Goal: Check status: Check status

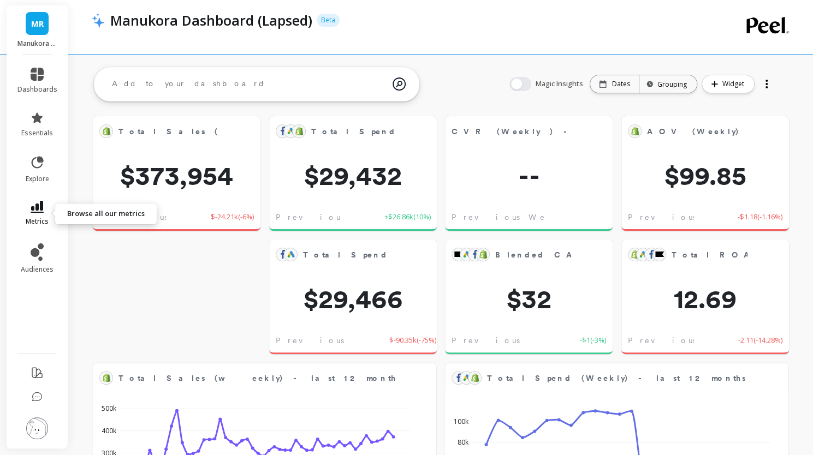
click at [40, 212] on icon at bounding box center [37, 207] width 13 height 12
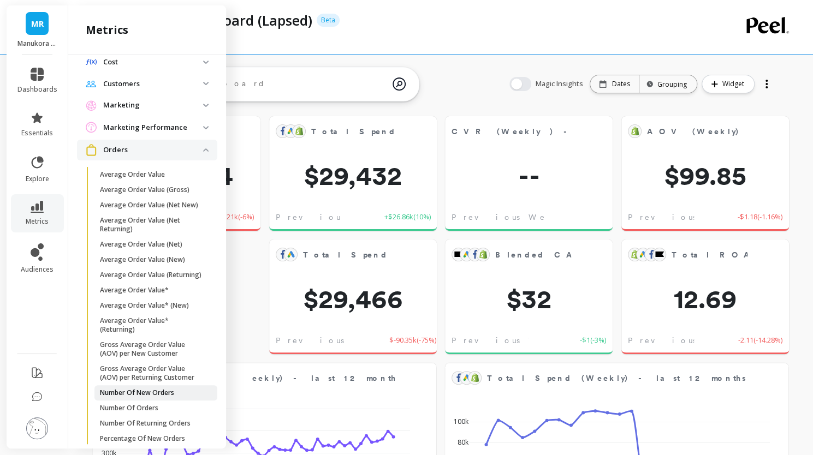
click at [165, 398] on p "Number Of New Orders" at bounding box center [137, 393] width 74 height 9
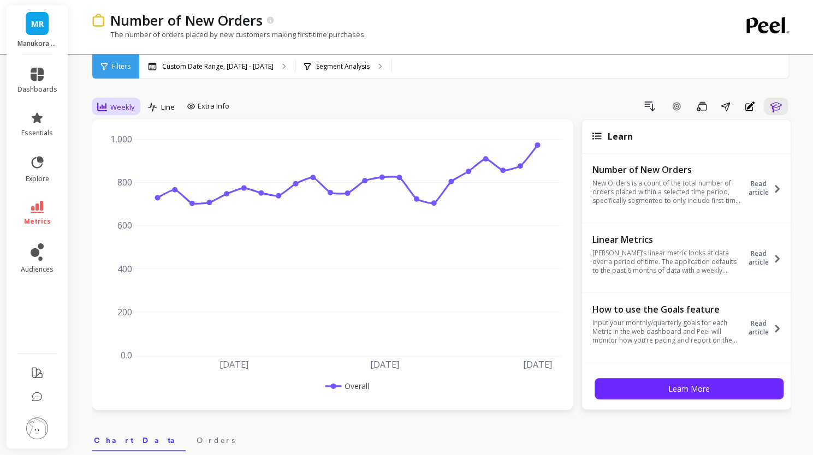
click at [107, 105] on div "Weekly" at bounding box center [116, 106] width 38 height 13
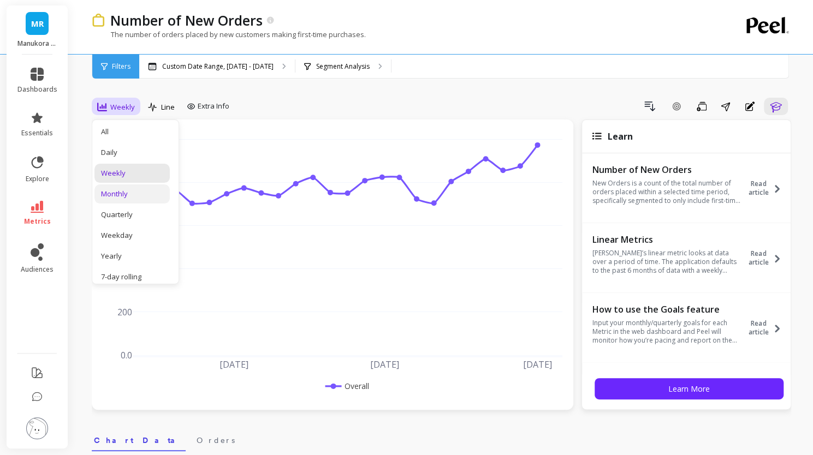
click at [129, 200] on div "Monthly" at bounding box center [131, 194] width 75 height 19
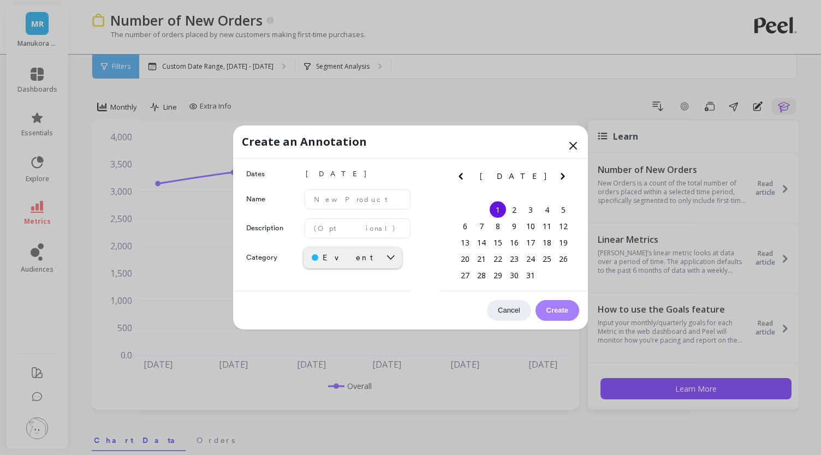
click at [573, 143] on icon at bounding box center [573, 145] width 13 height 13
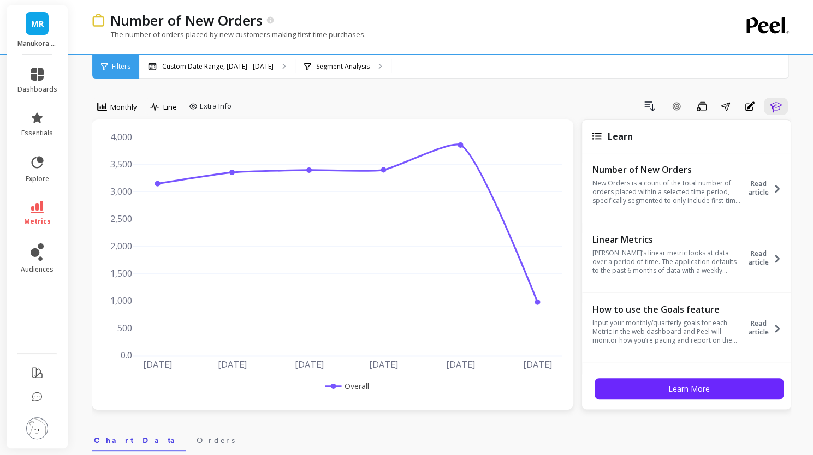
click at [122, 72] on div "Filters" at bounding box center [115, 67] width 47 height 24
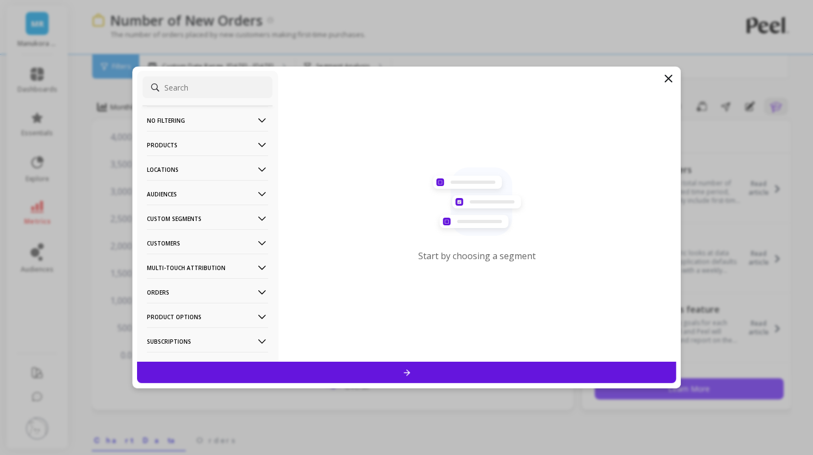
click at [666, 85] on div "Start by choosing a segment" at bounding box center [477, 216] width 399 height 291
click at [667, 79] on icon at bounding box center [668, 78] width 13 height 13
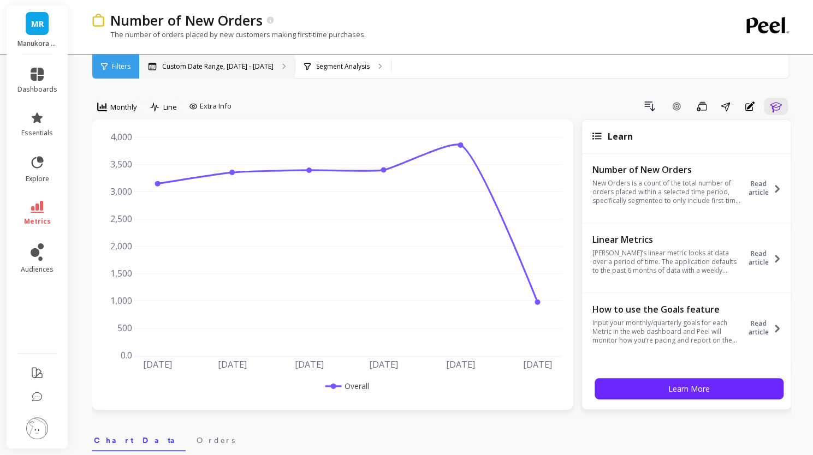
click at [238, 65] on p "Custom Date Range, [DATE] - [DATE]" at bounding box center [217, 66] width 111 height 9
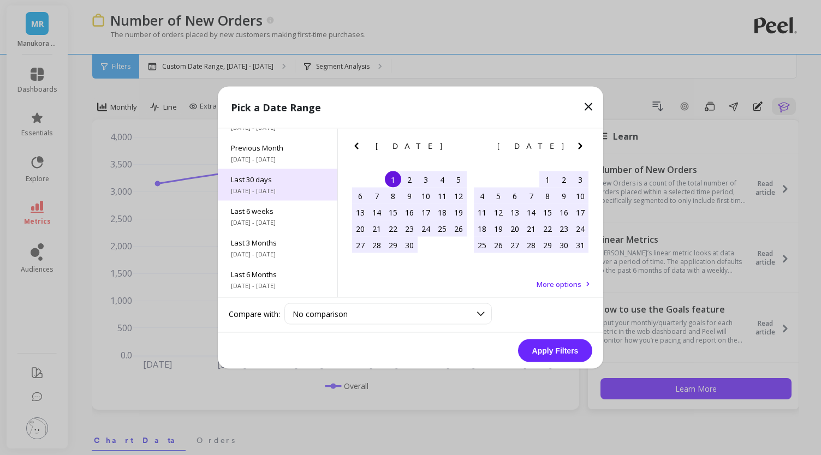
click at [258, 181] on span "Last 30 days" at bounding box center [277, 180] width 93 height 10
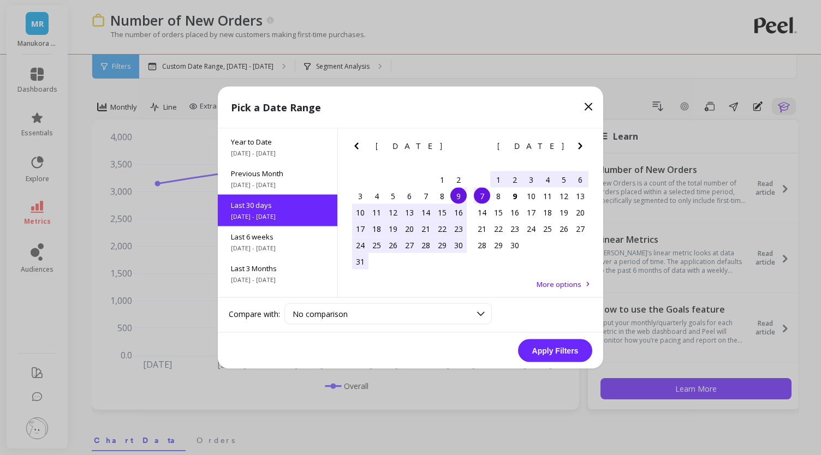
scroll to position [26, 0]
click at [567, 349] on button "Apply Filters" at bounding box center [555, 351] width 74 height 23
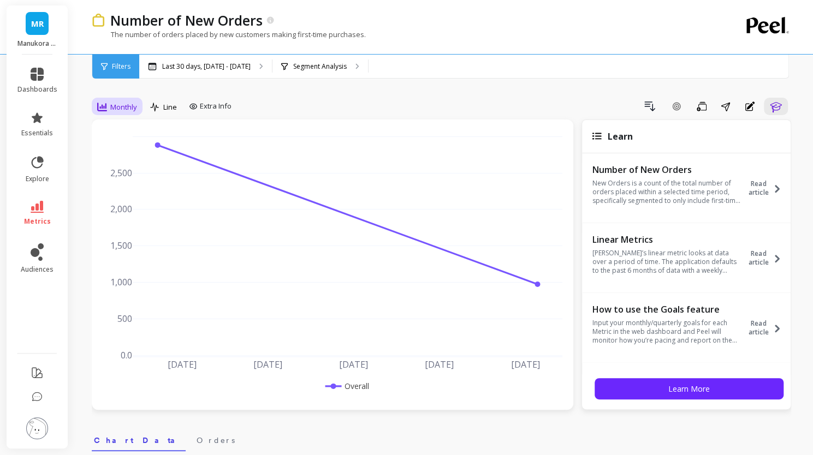
click at [127, 108] on span "Monthly" at bounding box center [123, 107] width 27 height 10
click at [118, 131] on div "All" at bounding box center [132, 132] width 62 height 10
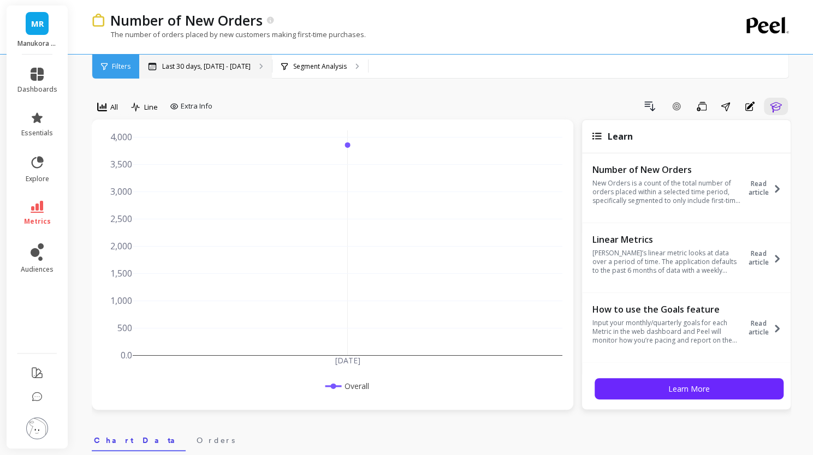
click at [187, 62] on p "Last 30 days, [DATE] - [DATE]" at bounding box center [206, 66] width 88 height 9
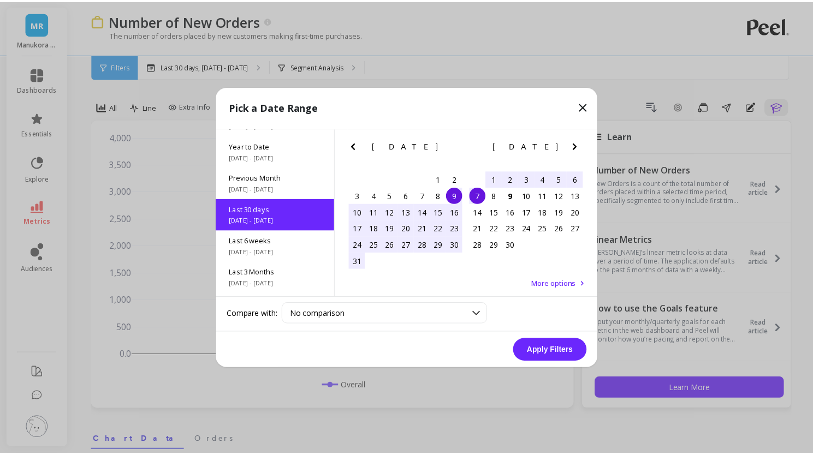
scroll to position [26, 0]
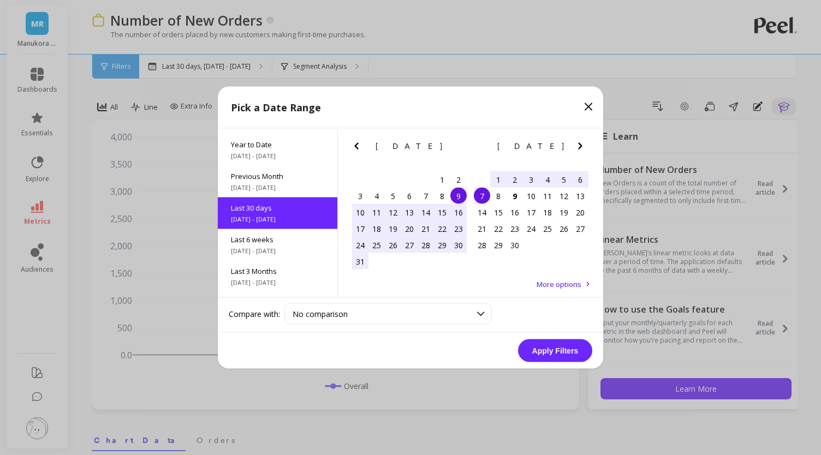
click at [546, 180] on div "4" at bounding box center [547, 179] width 16 height 16
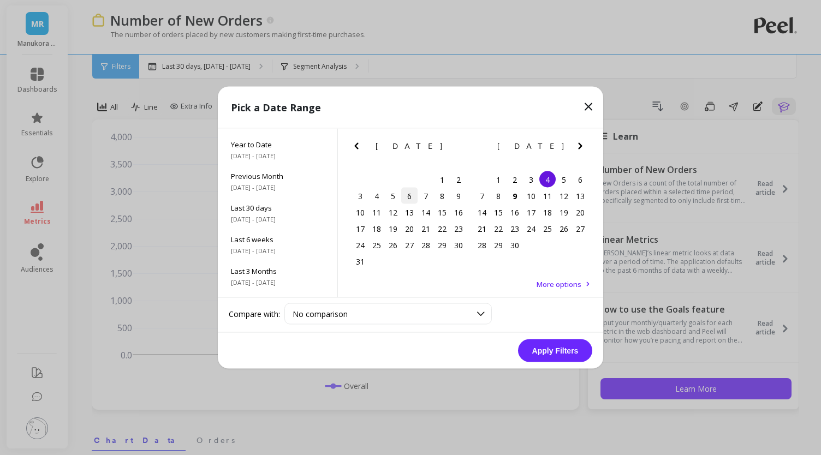
click at [410, 198] on div "6" at bounding box center [409, 196] width 16 height 16
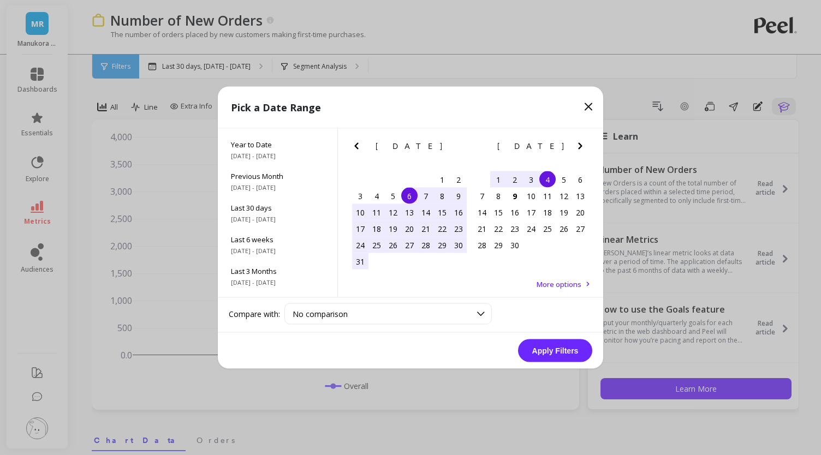
click at [546, 180] on div "4" at bounding box center [547, 179] width 16 height 16
click at [557, 359] on button "Apply Filters" at bounding box center [555, 351] width 74 height 23
